Goal: Task Accomplishment & Management: Use online tool/utility

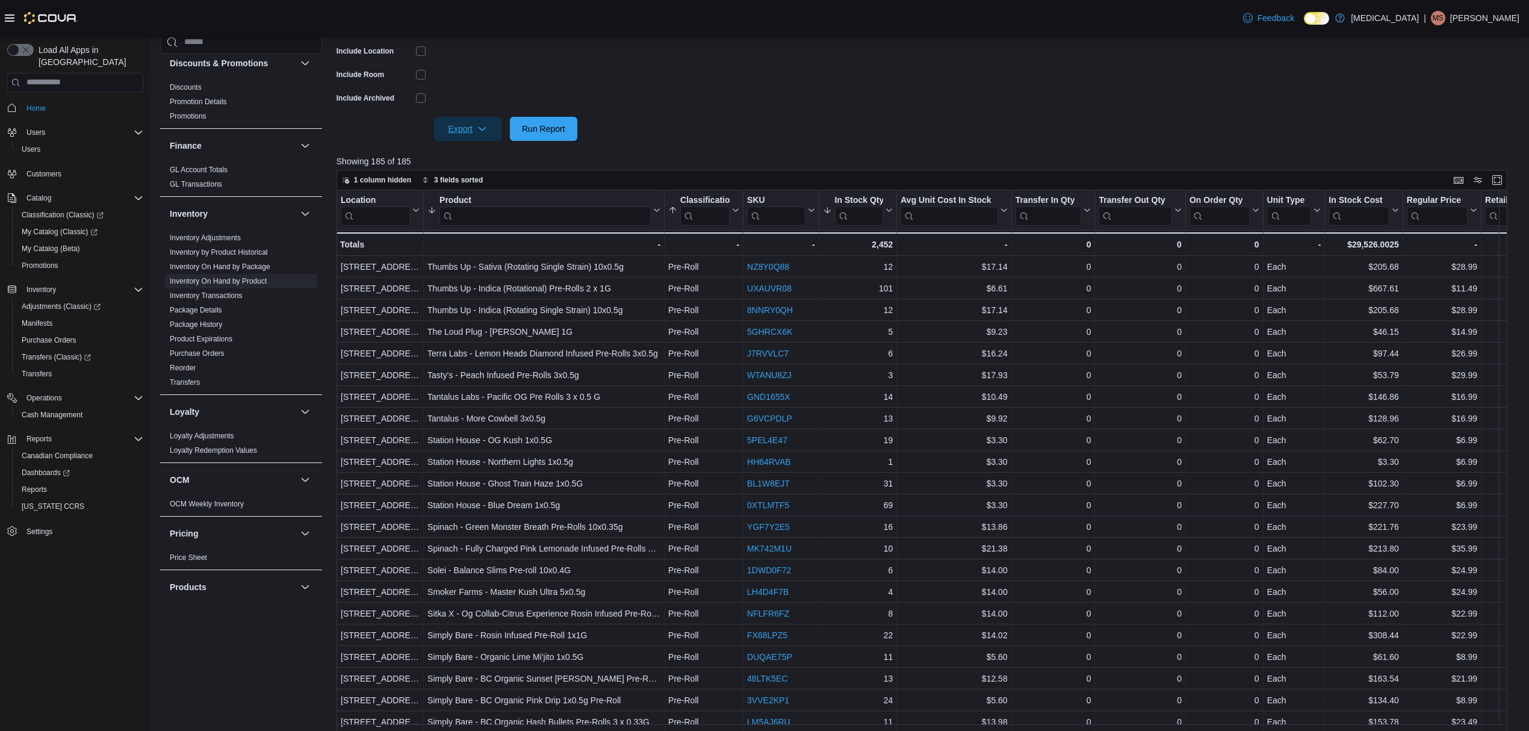
scroll to position [562, 0]
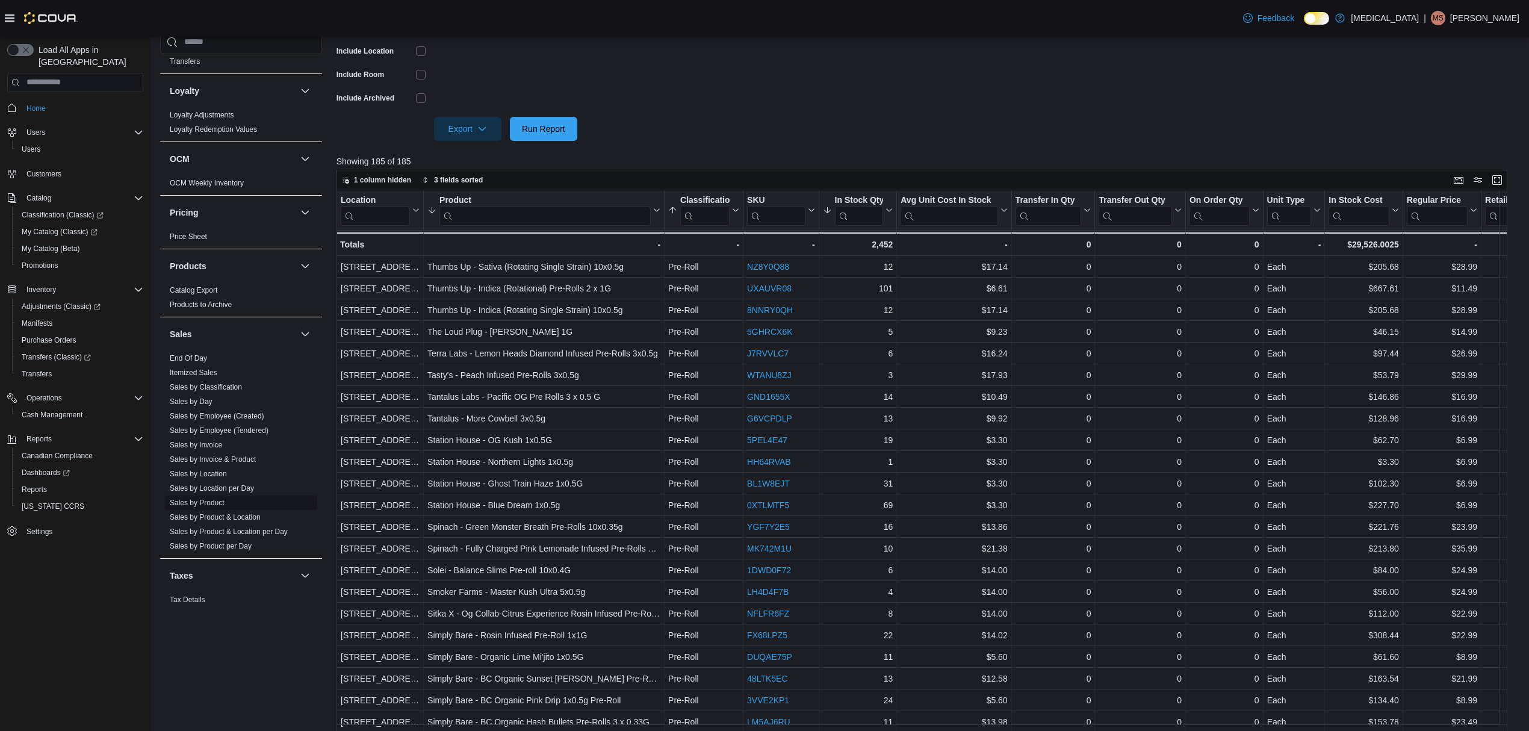
click at [214, 497] on span "Sales by Product" at bounding box center [241, 502] width 152 height 14
click at [216, 495] on span "Sales by Location per Day" at bounding box center [241, 488] width 152 height 14
click at [220, 491] on link "Sales by Location per Day" at bounding box center [212, 488] width 84 height 8
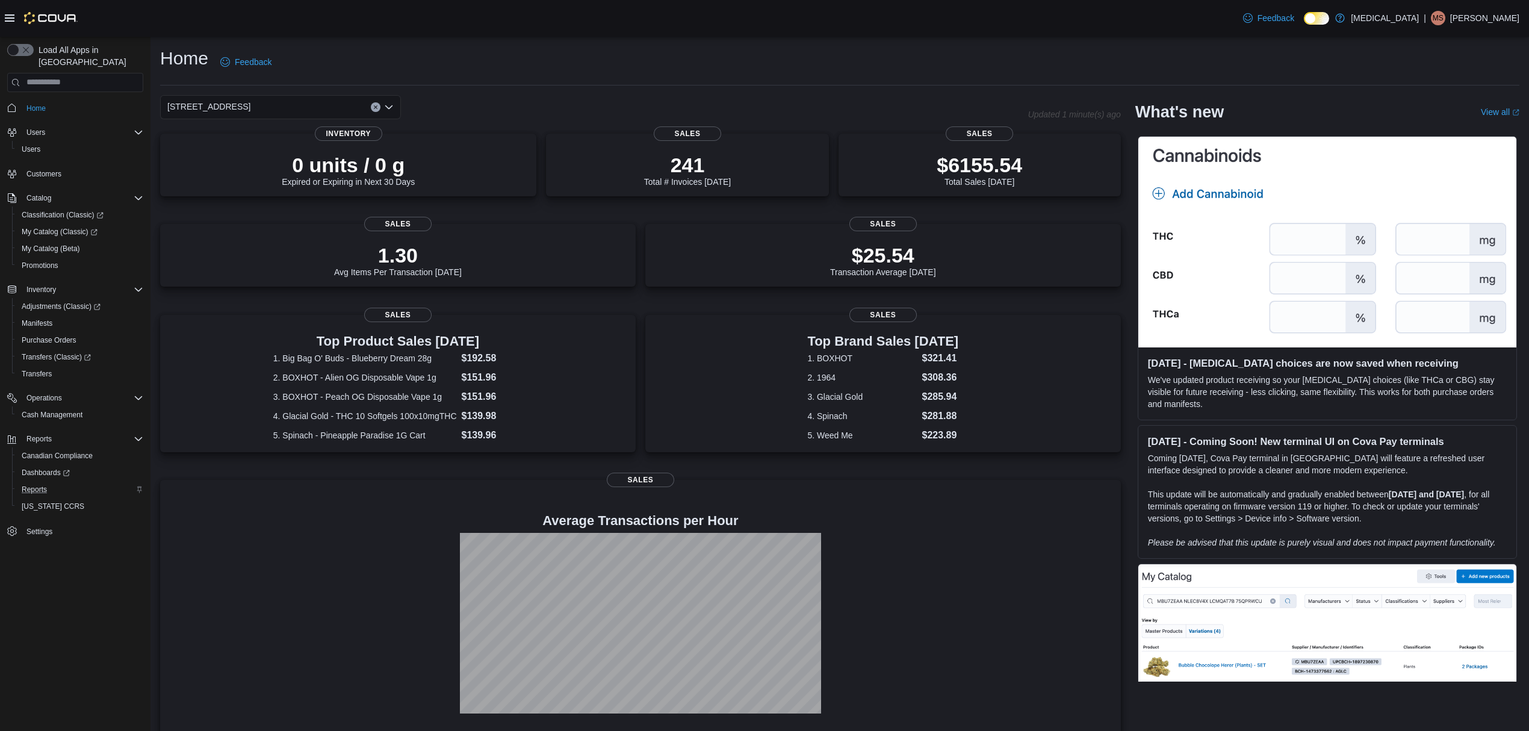
click at [54, 482] on div "Reports" at bounding box center [80, 489] width 126 height 14
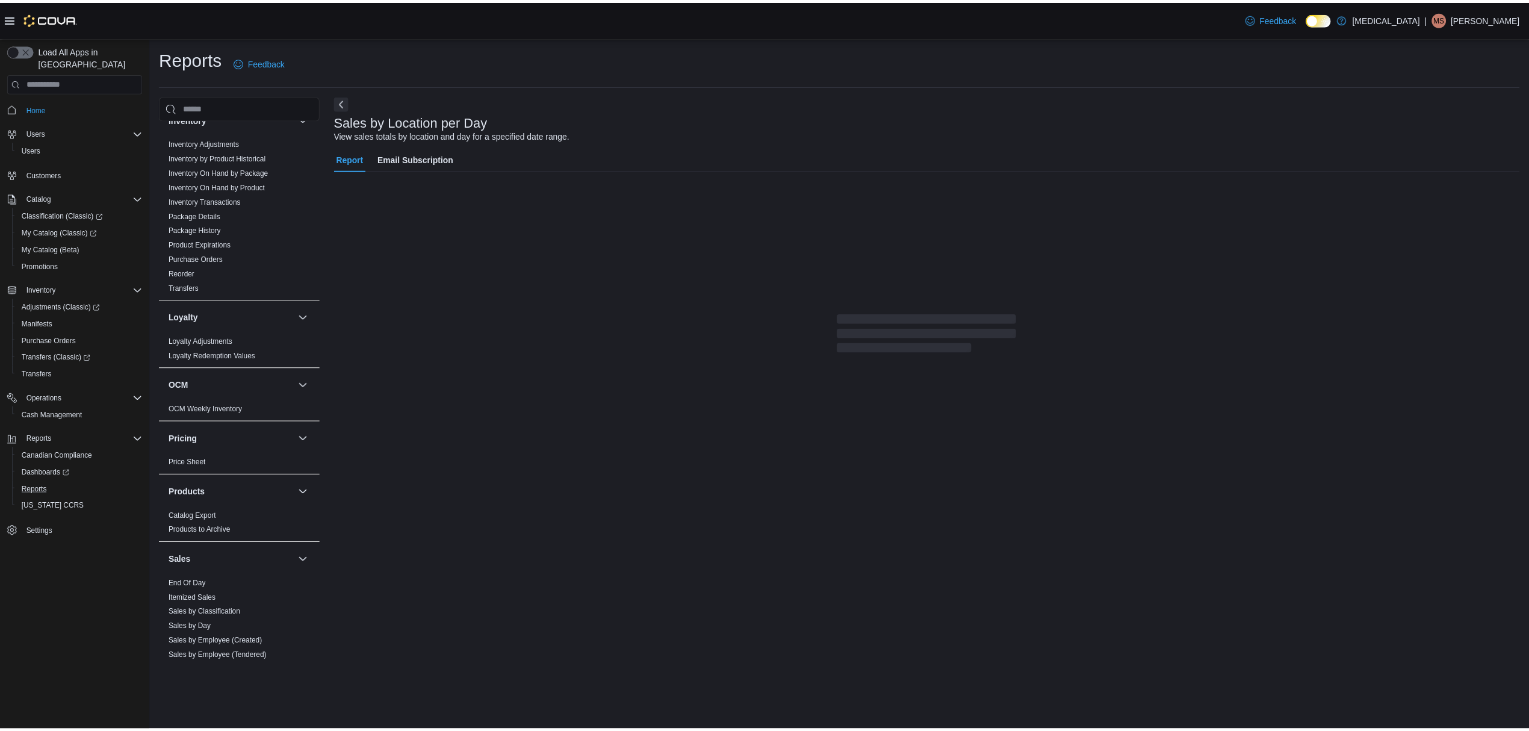
scroll to position [600, 0]
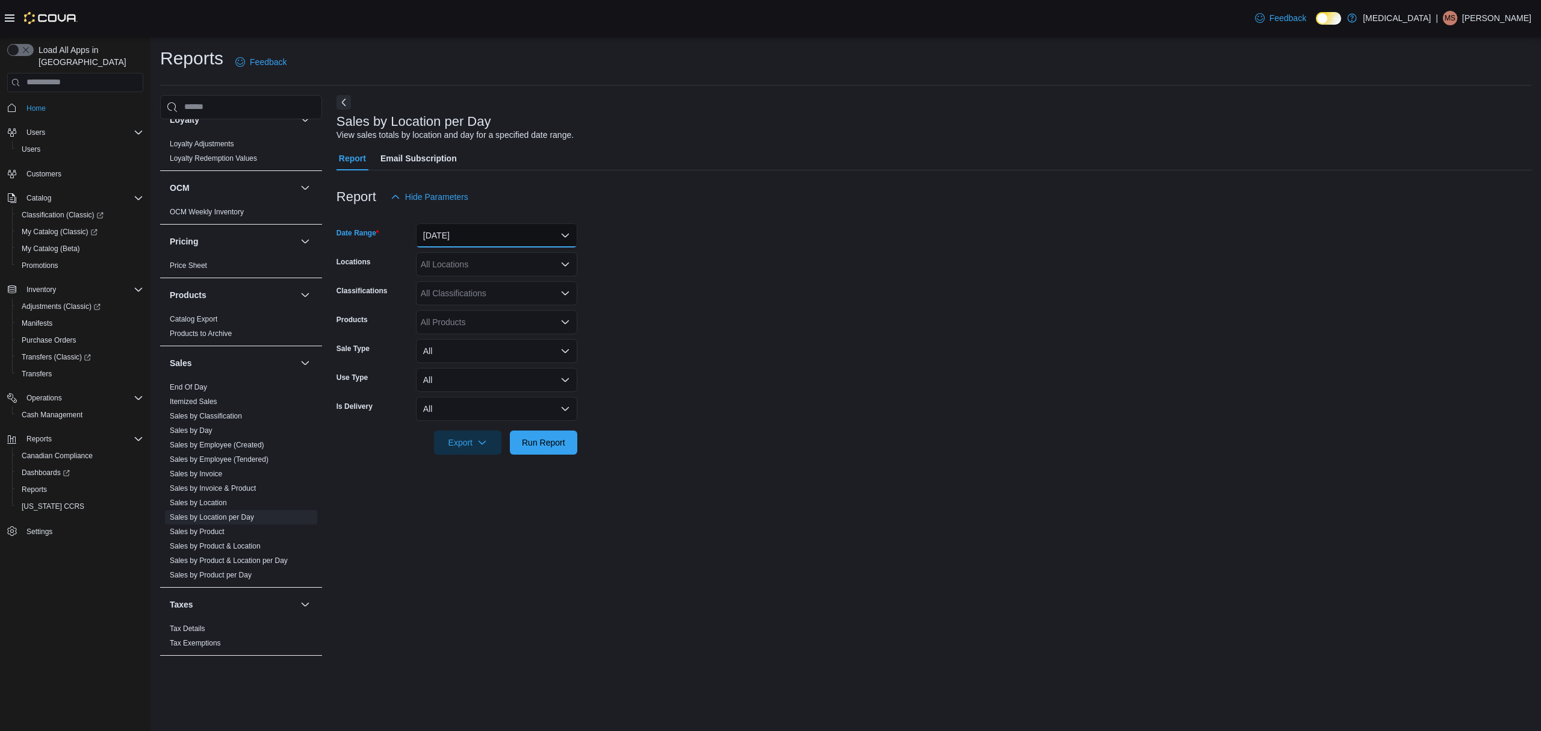
click at [489, 237] on button "Yesterday" at bounding box center [496, 235] width 161 height 24
click at [475, 280] on span "Today" at bounding box center [503, 283] width 137 height 14
click at [550, 441] on span "Run Report" at bounding box center [543, 442] width 43 height 12
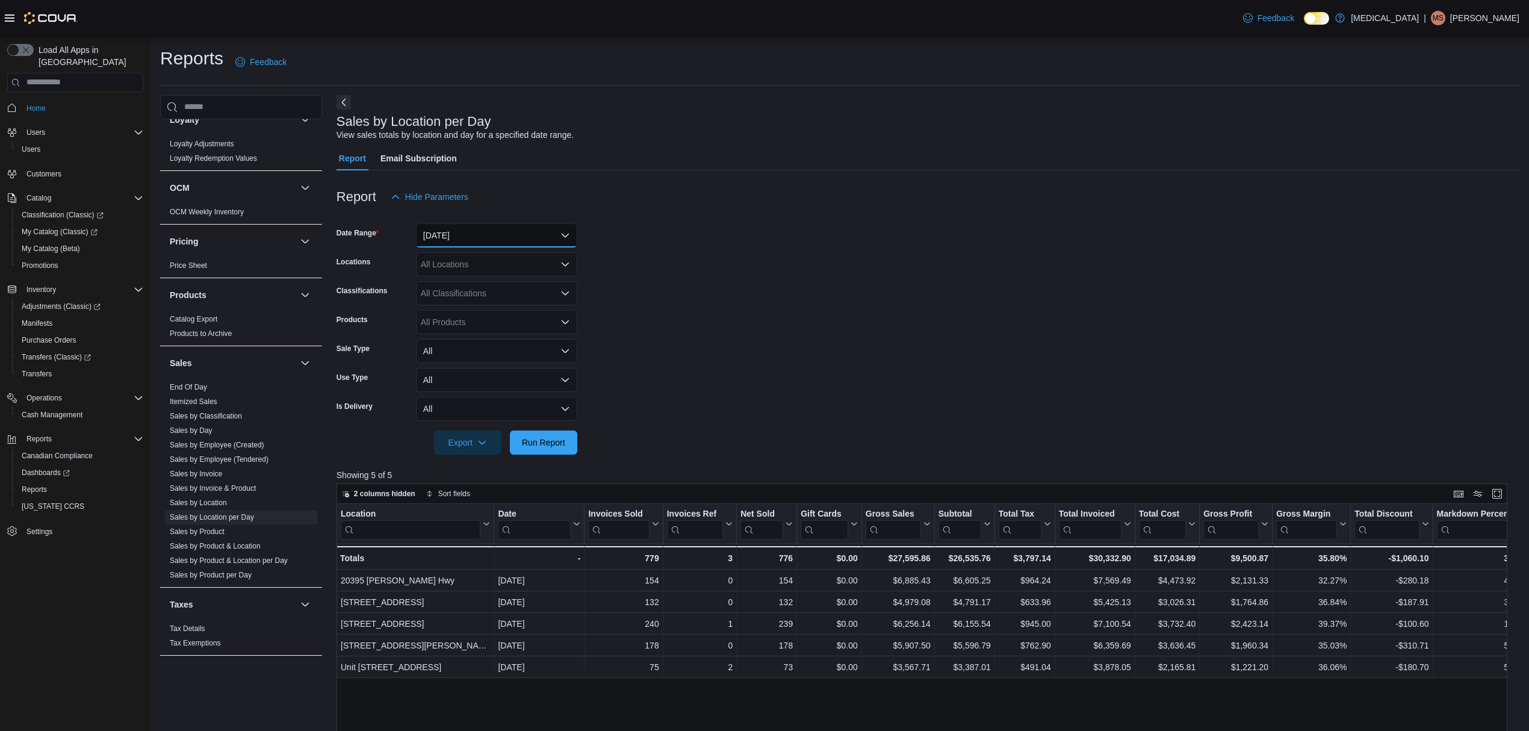
click at [517, 225] on button "Today" at bounding box center [496, 235] width 161 height 24
click at [503, 311] on span "Yesterday" at bounding box center [503, 307] width 137 height 14
click at [781, 313] on form "Date Range Yesterday Locations All Locations Classifications All Classification…" at bounding box center [928, 332] width 1183 height 246
click at [559, 459] on div at bounding box center [928, 461] width 1183 height 14
click at [543, 448] on span "Run Report" at bounding box center [543, 442] width 53 height 24
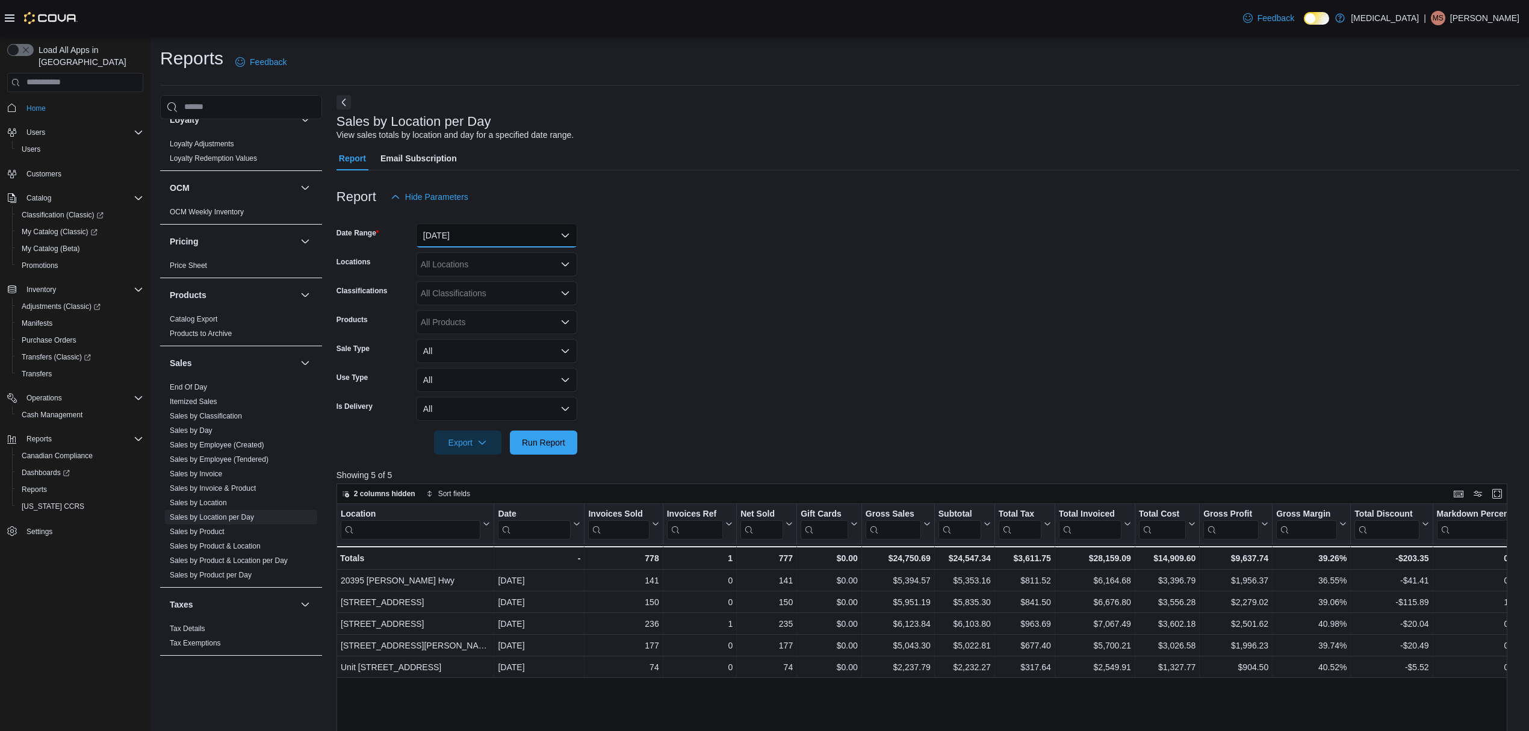
click at [529, 244] on button "Yesterday" at bounding box center [496, 235] width 161 height 24
click at [523, 282] on span "Today" at bounding box center [503, 283] width 137 height 14
click at [547, 445] on span "Run Report" at bounding box center [543, 442] width 43 height 12
